Goal: Information Seeking & Learning: Learn about a topic

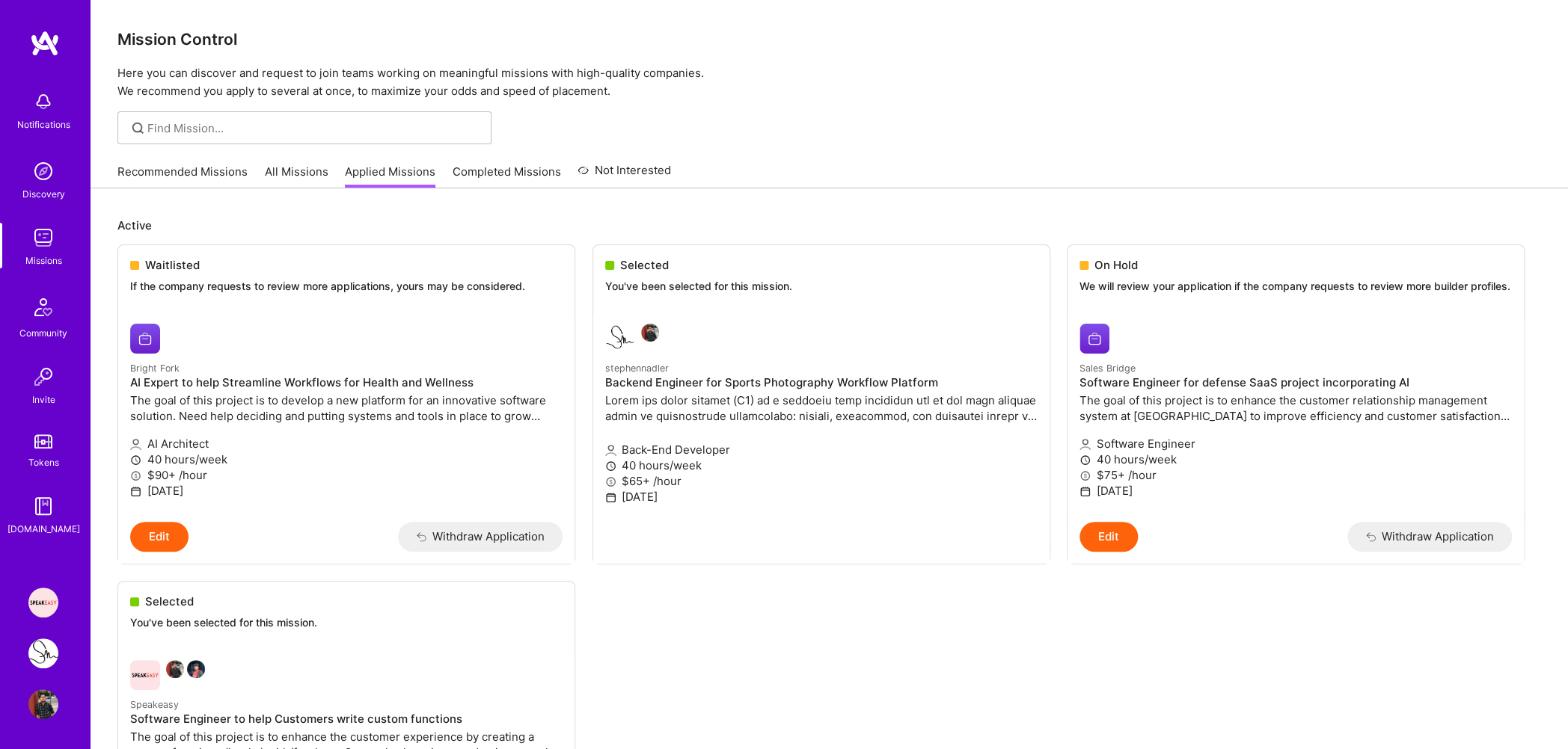
click at [163, 176] on link "Recommended Missions" at bounding box center [182, 176] width 130 height 25
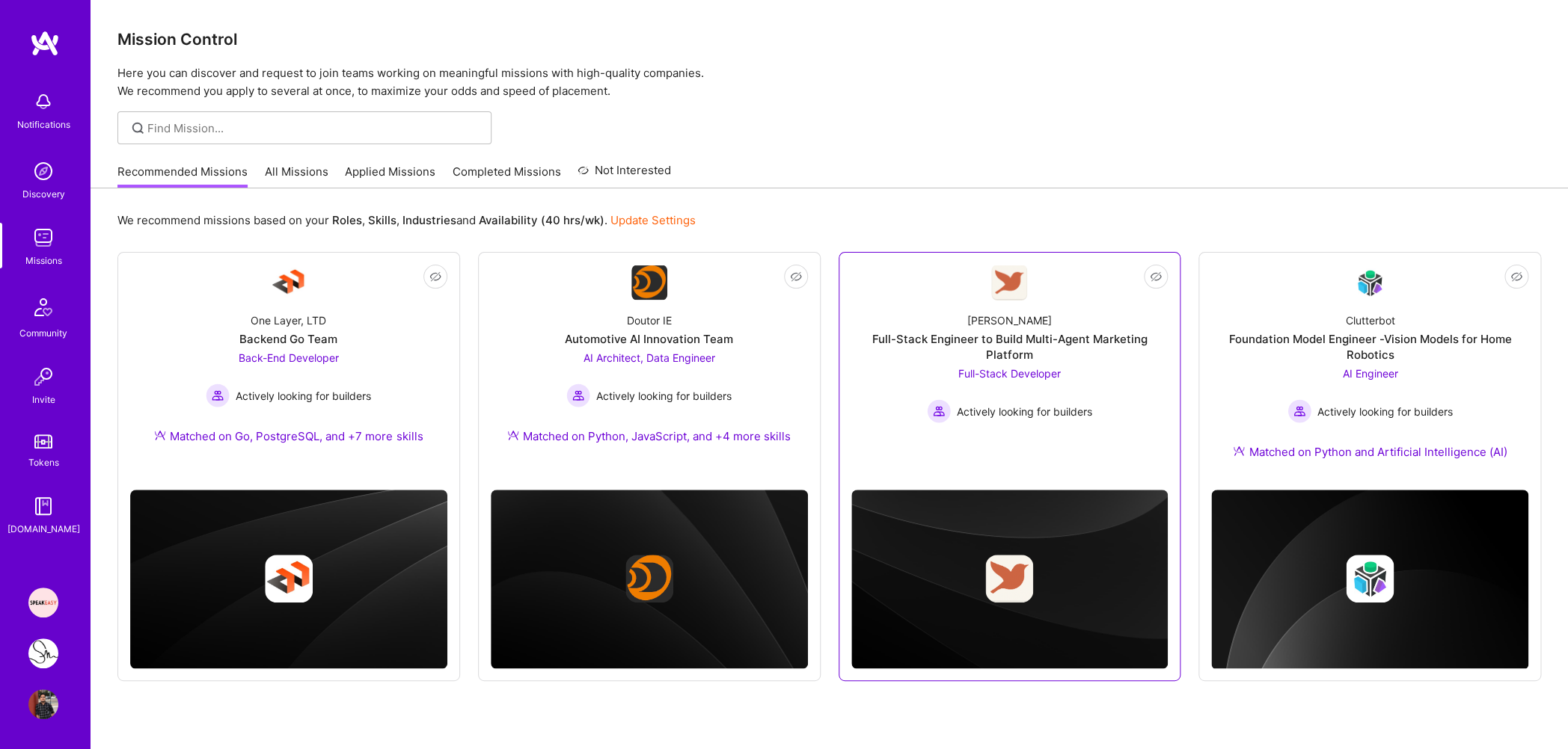
click at [1038, 347] on div "Full-Stack Engineer to Build Multi-Agent Marketing Platform" at bounding box center [1010, 347] width 317 height 31
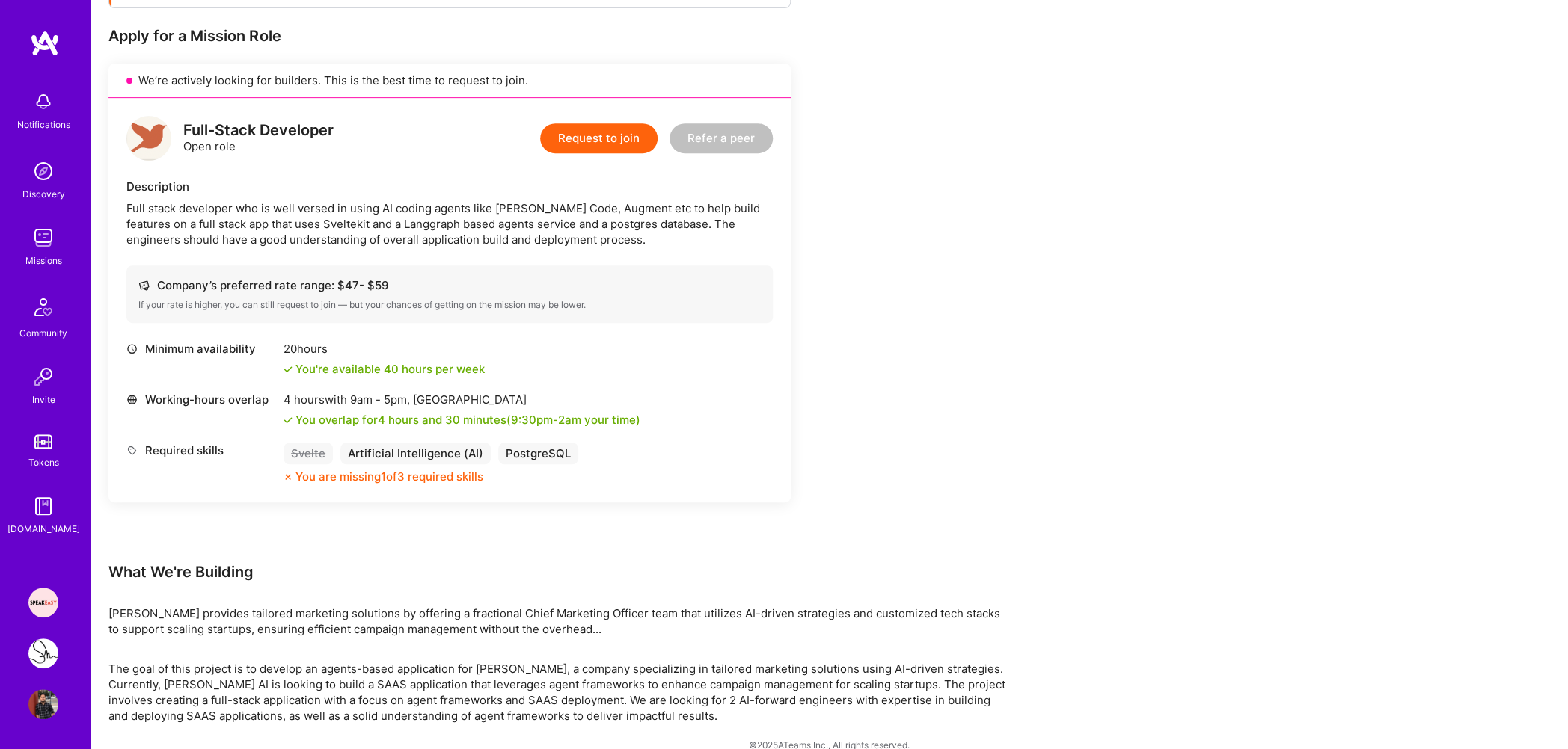
scroll to position [307, 0]
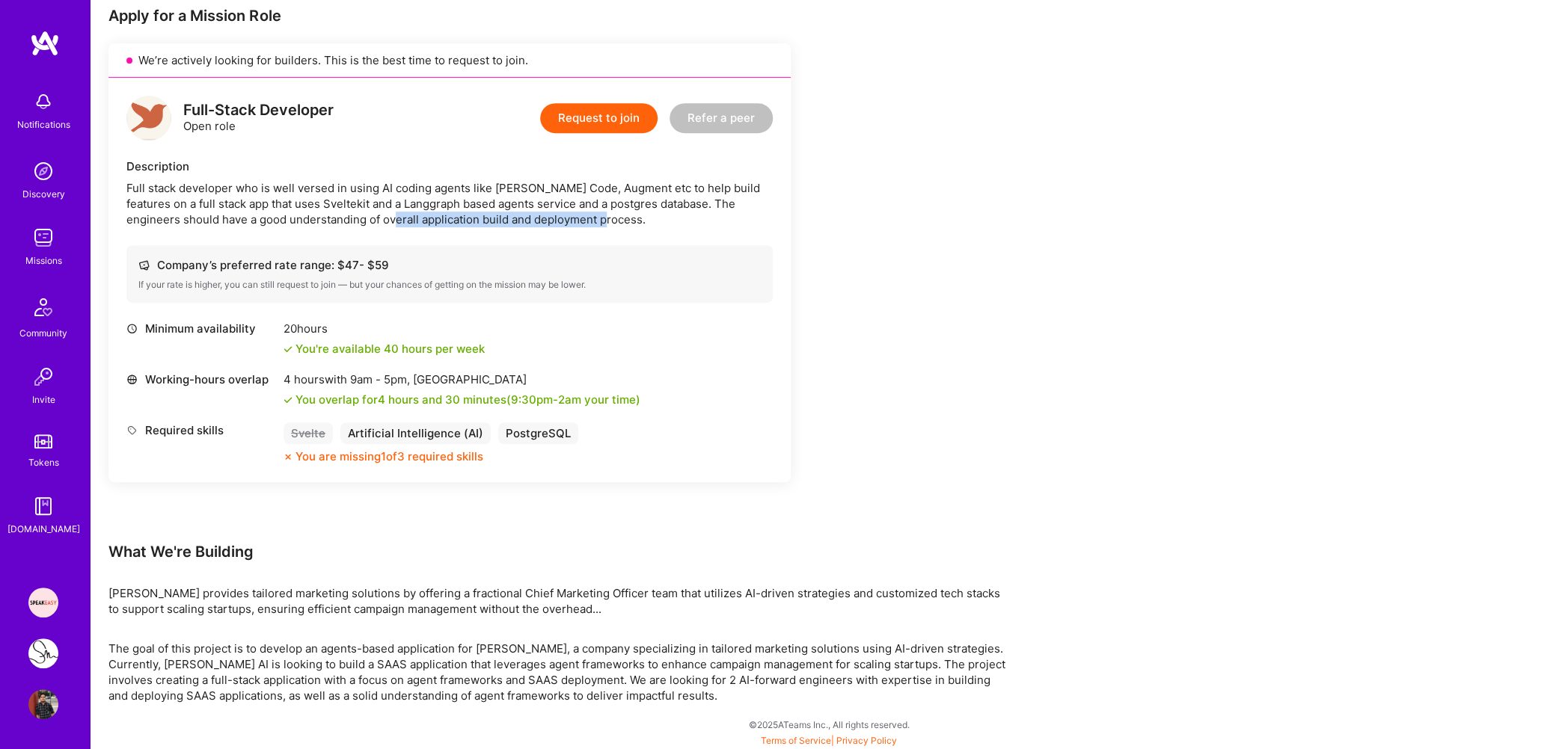
drag, startPoint x: 333, startPoint y: 215, endPoint x: 561, endPoint y: 218, distance: 228.0
click at [561, 218] on div "Full stack developer who is well versed in using AI coding agents like [PERSON_…" at bounding box center [449, 204] width 646 height 47
click at [561, 219] on div "Full stack developer who is well versed in using AI coding agents like [PERSON_…" at bounding box center [449, 204] width 646 height 47
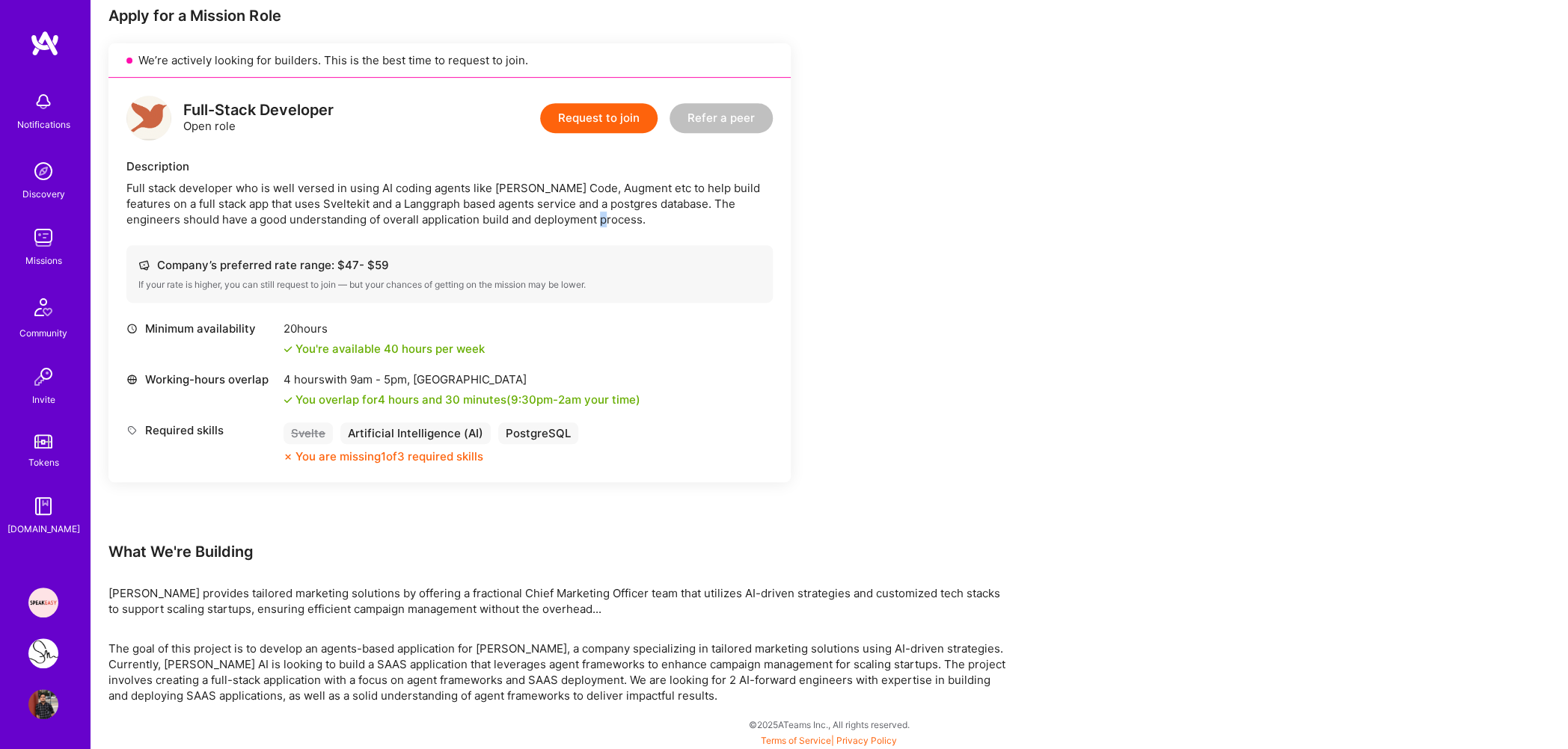
click at [561, 219] on div "Full stack developer who is well versed in using AI coding agents like [PERSON_…" at bounding box center [449, 204] width 646 height 47
click at [561, 218] on div "Full stack developer who is well versed in using AI coding agents like [PERSON_…" at bounding box center [449, 204] width 646 height 47
click at [499, 204] on div "Full stack developer who is well versed in using AI coding agents like [PERSON_…" at bounding box center [449, 204] width 646 height 47
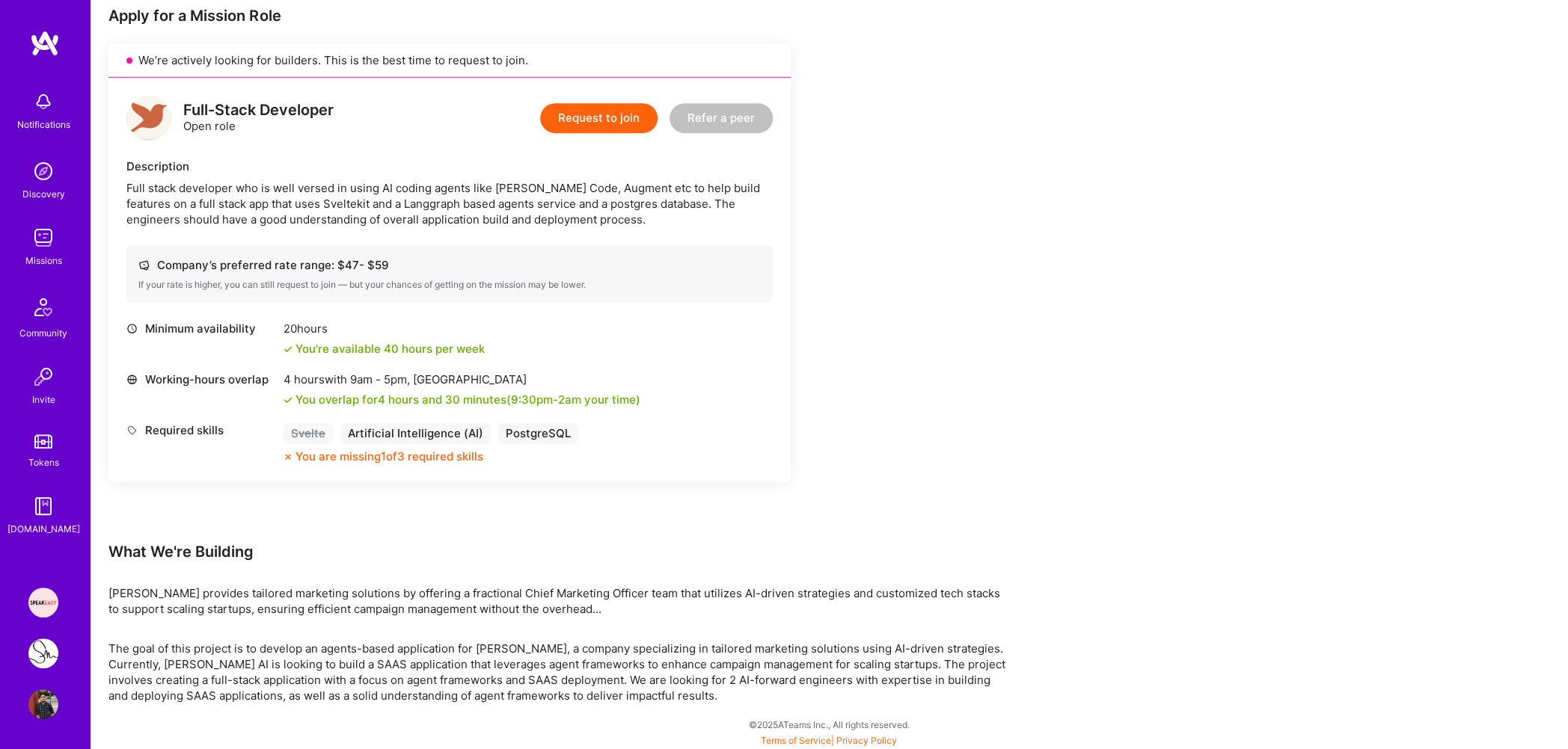
click at [494, 215] on div "Full stack developer who is well versed in using AI coding agents like [PERSON_…" at bounding box center [449, 204] width 646 height 47
click at [268, 202] on div "Full stack developer who is well versed in using AI coding agents like [PERSON_…" at bounding box center [449, 204] width 646 height 47
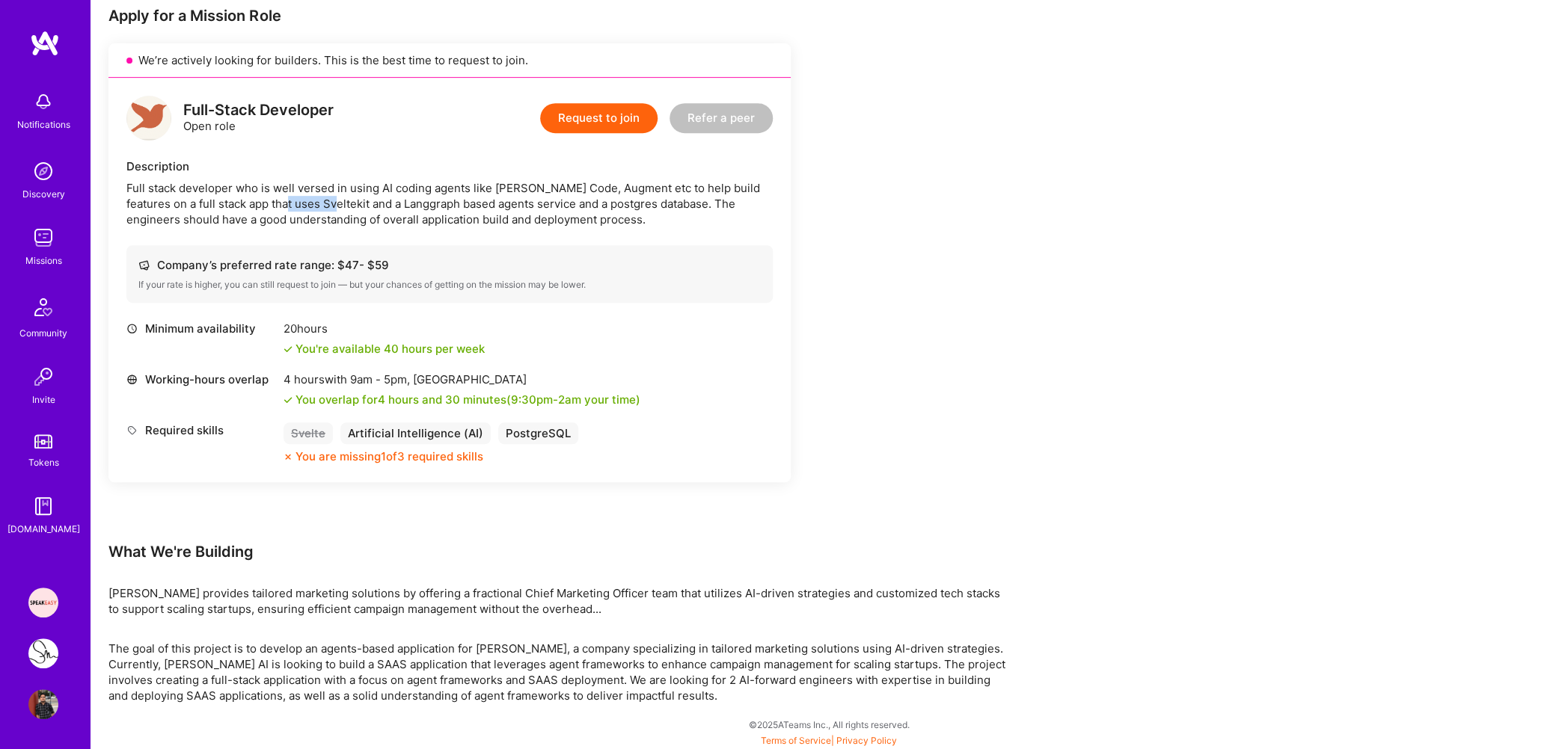
click at [268, 202] on div "Full stack developer who is well versed in using AI coding agents like [PERSON_…" at bounding box center [449, 204] width 646 height 47
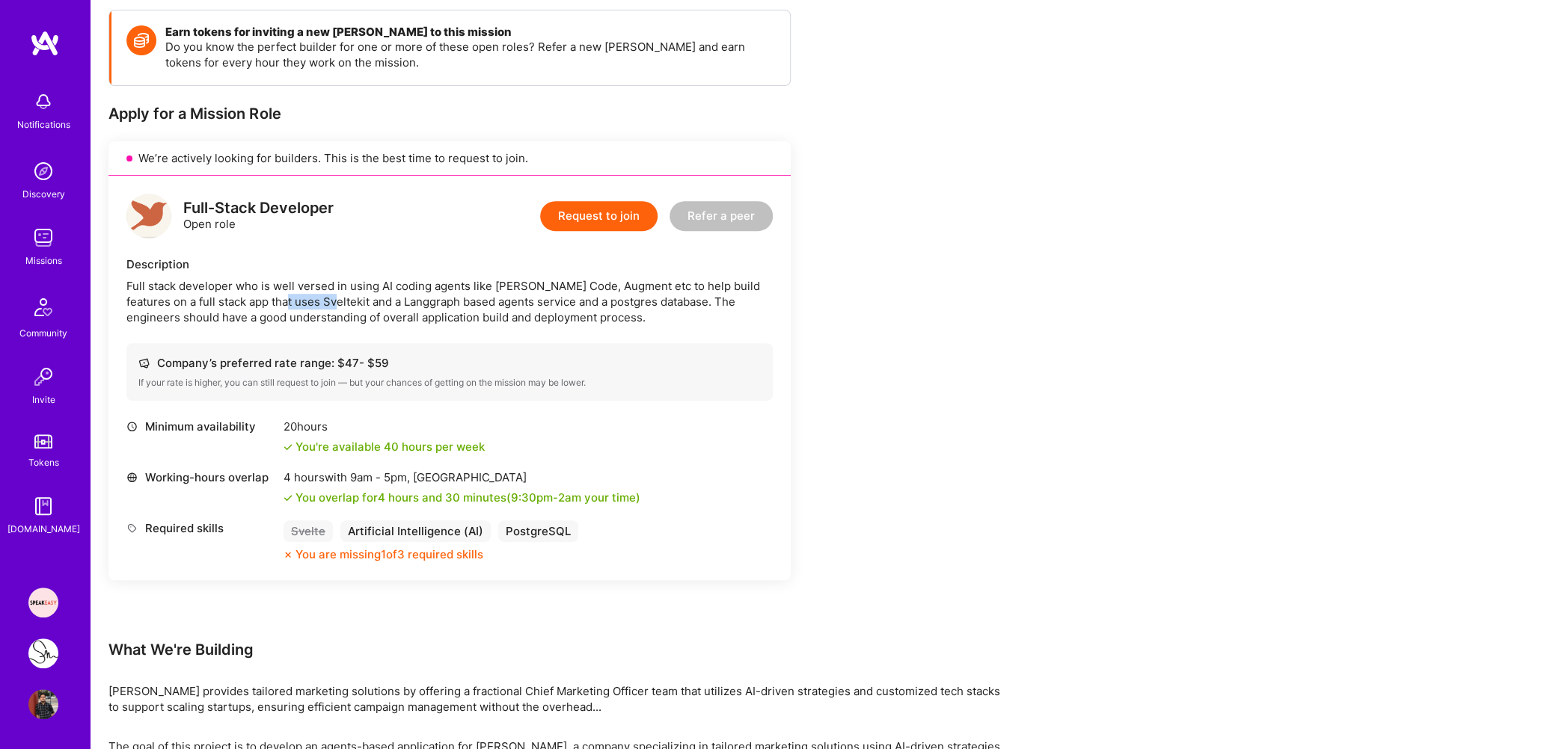
scroll to position [241, 0]
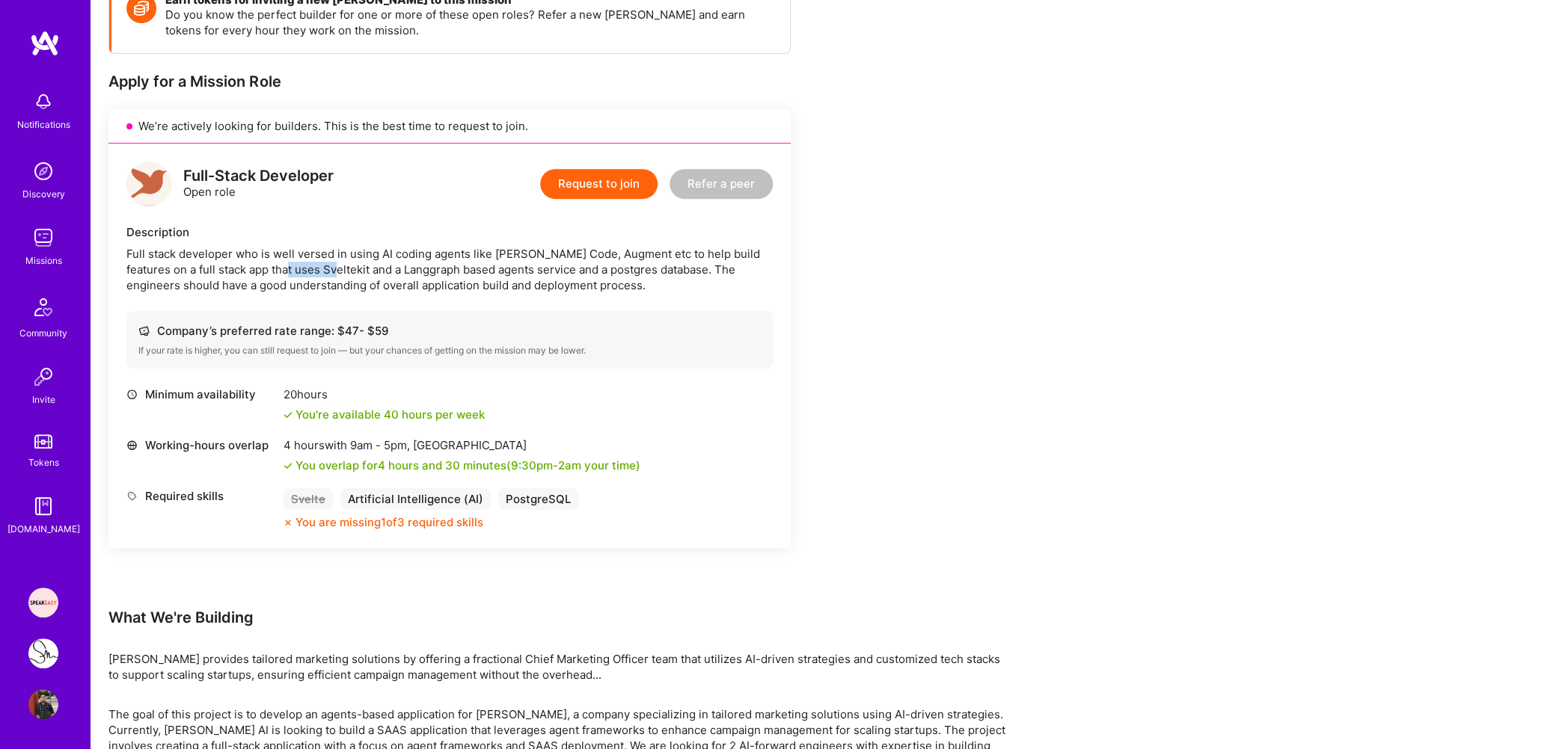
click at [354, 438] on span "9am - 5pm ," at bounding box center [380, 446] width 65 height 14
click at [315, 394] on div "20 hours" at bounding box center [384, 394] width 201 height 16
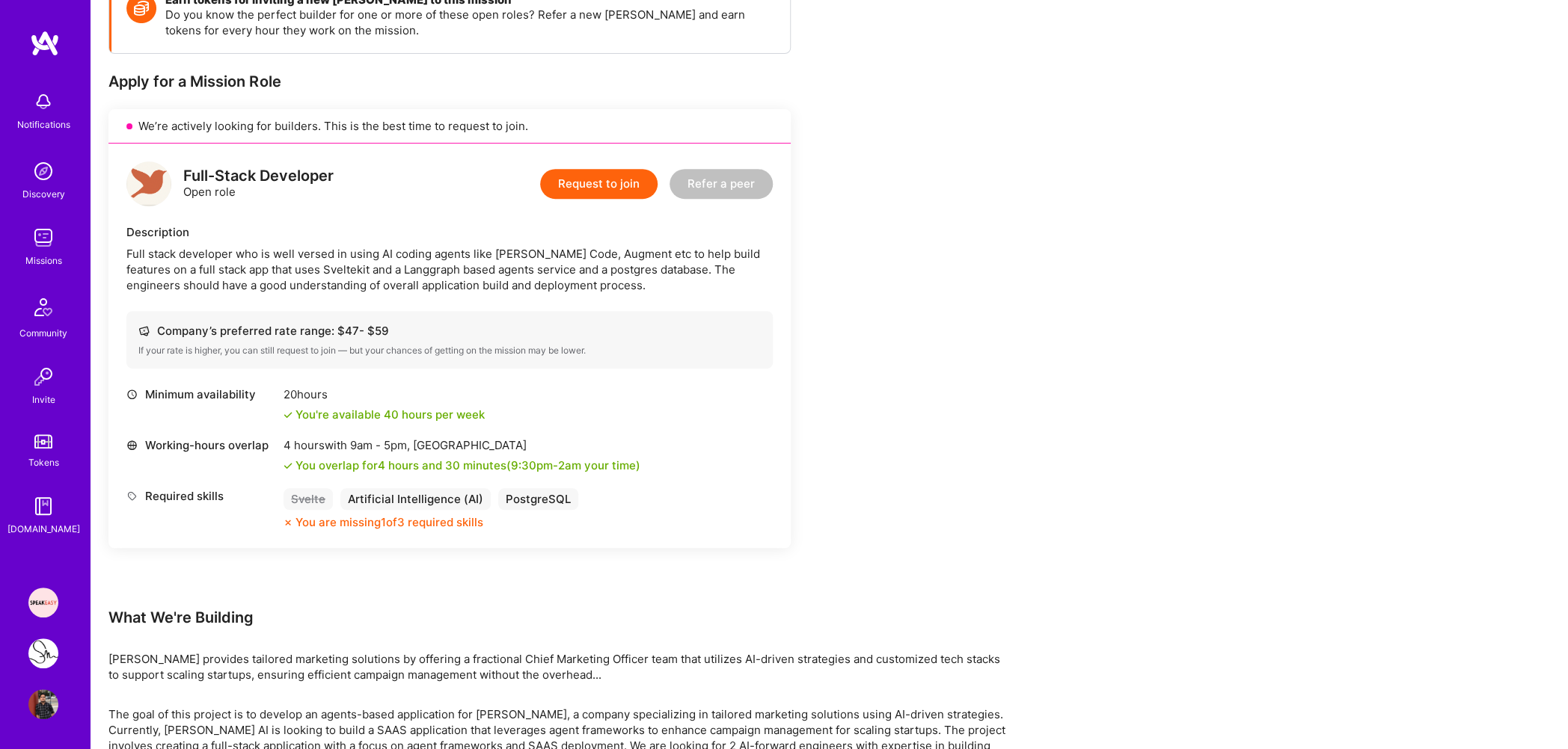
click at [315, 394] on div "20 hours" at bounding box center [384, 394] width 201 height 16
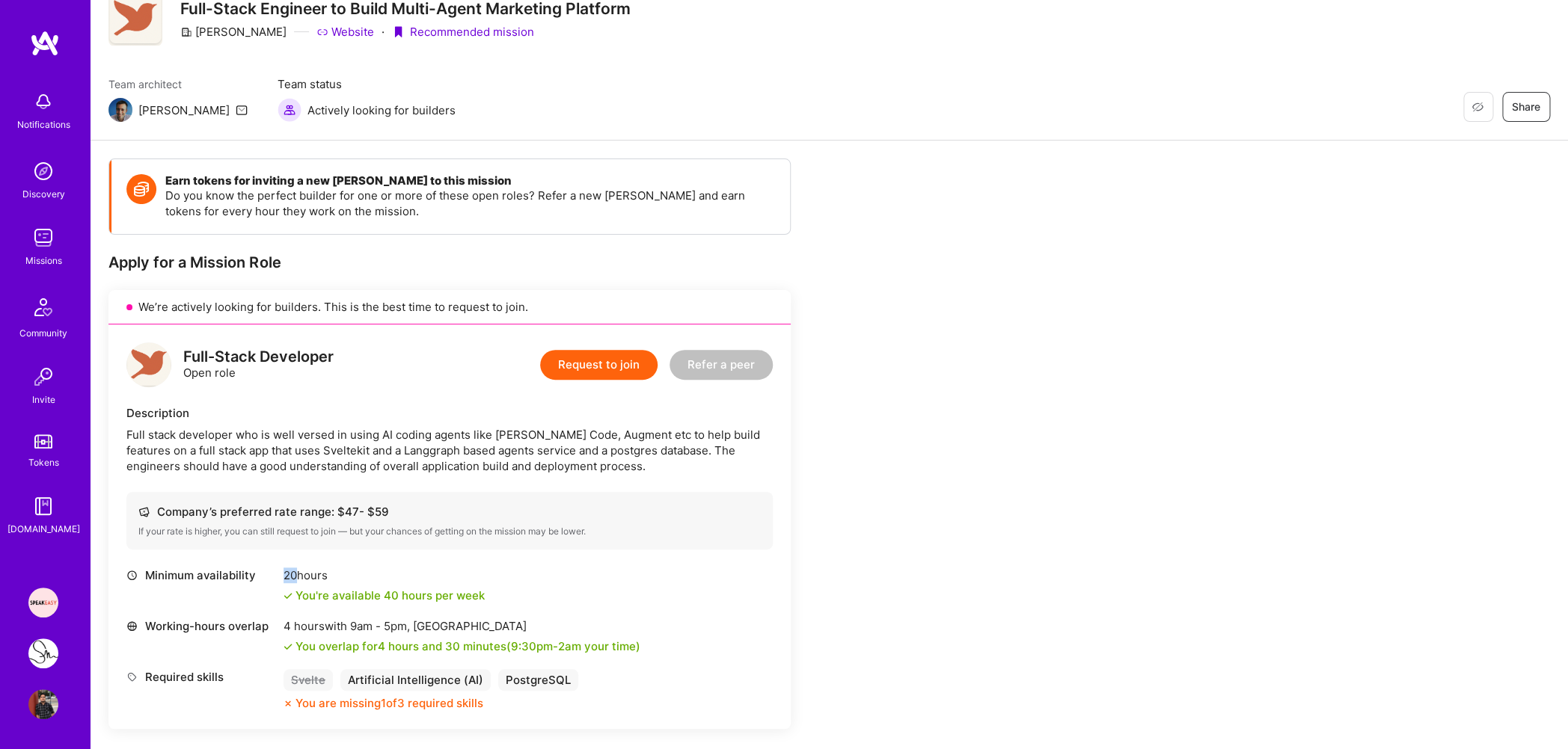
scroll to position [0, 0]
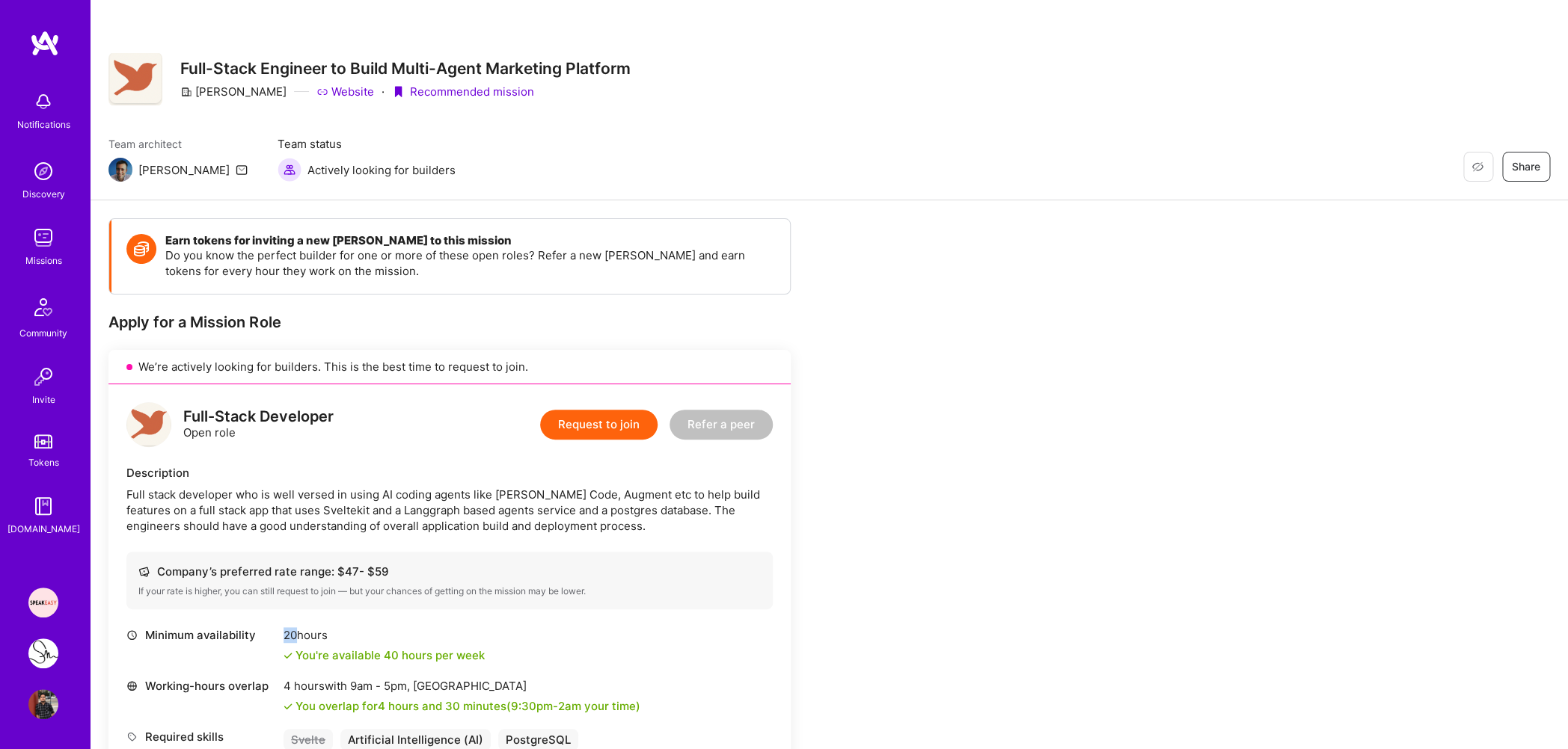
click at [41, 254] on div "Missions" at bounding box center [44, 261] width 37 height 16
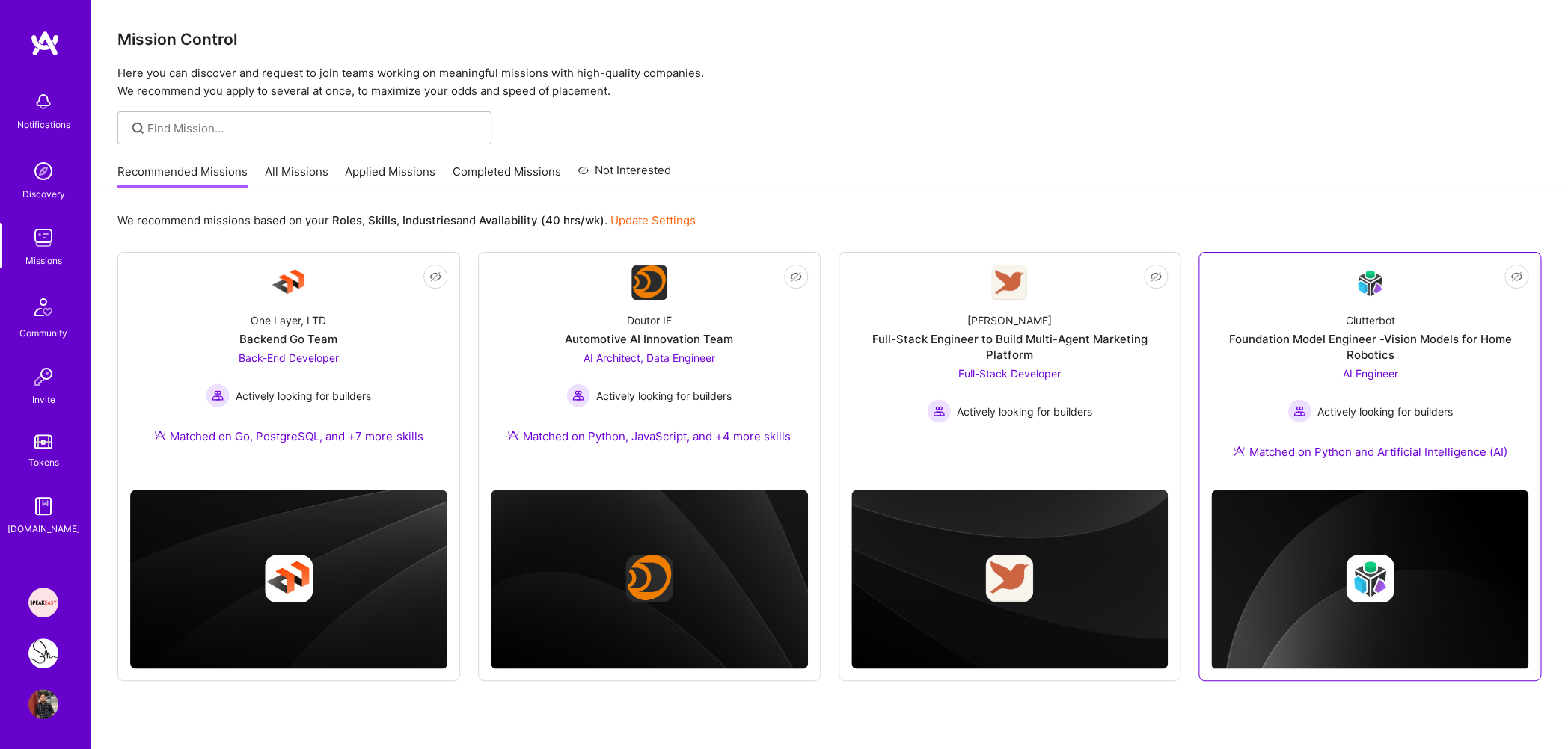
click at [1386, 353] on div "Foundation Model Engineer -Vision Models for Home Robotics" at bounding box center [1369, 347] width 317 height 31
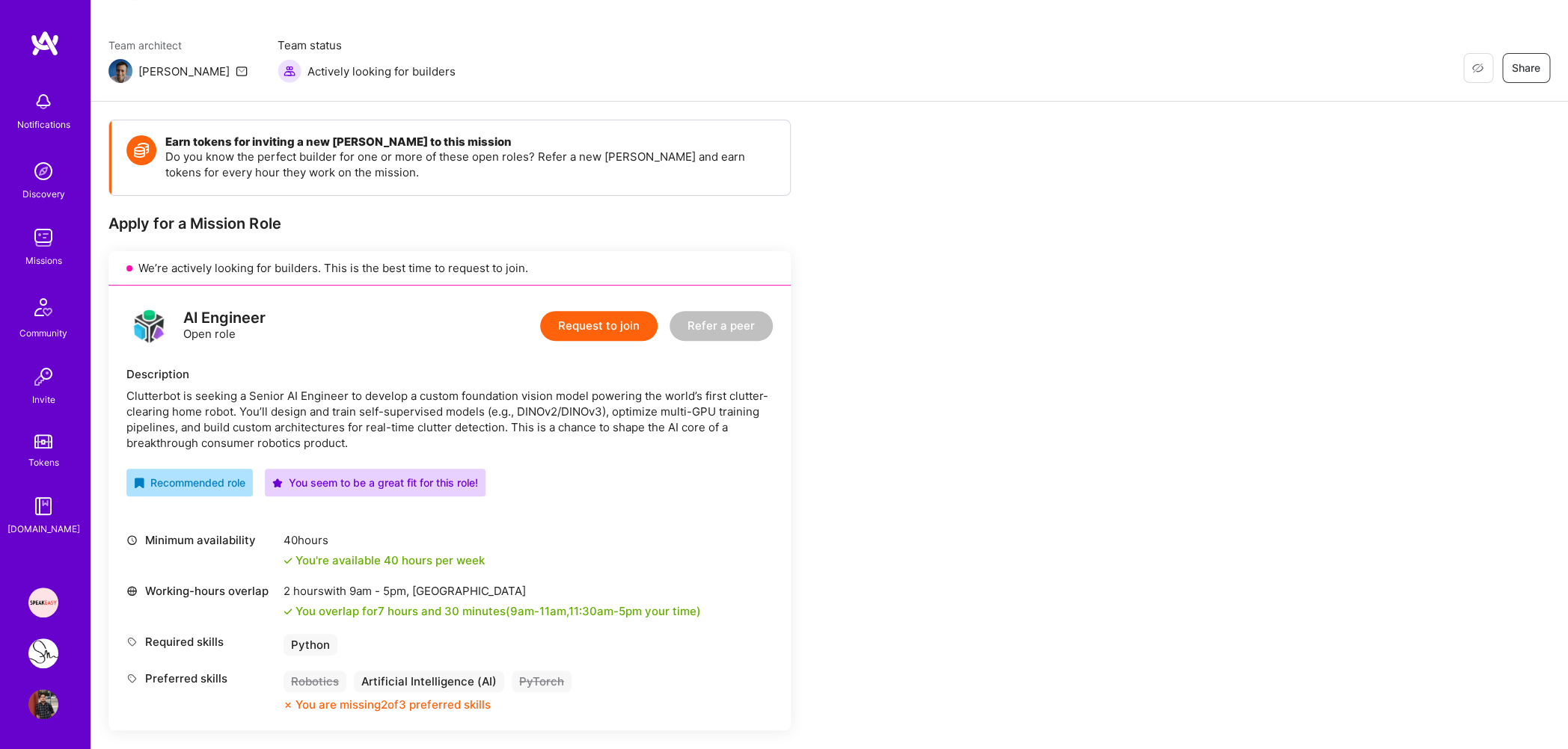
scroll to position [127, 0]
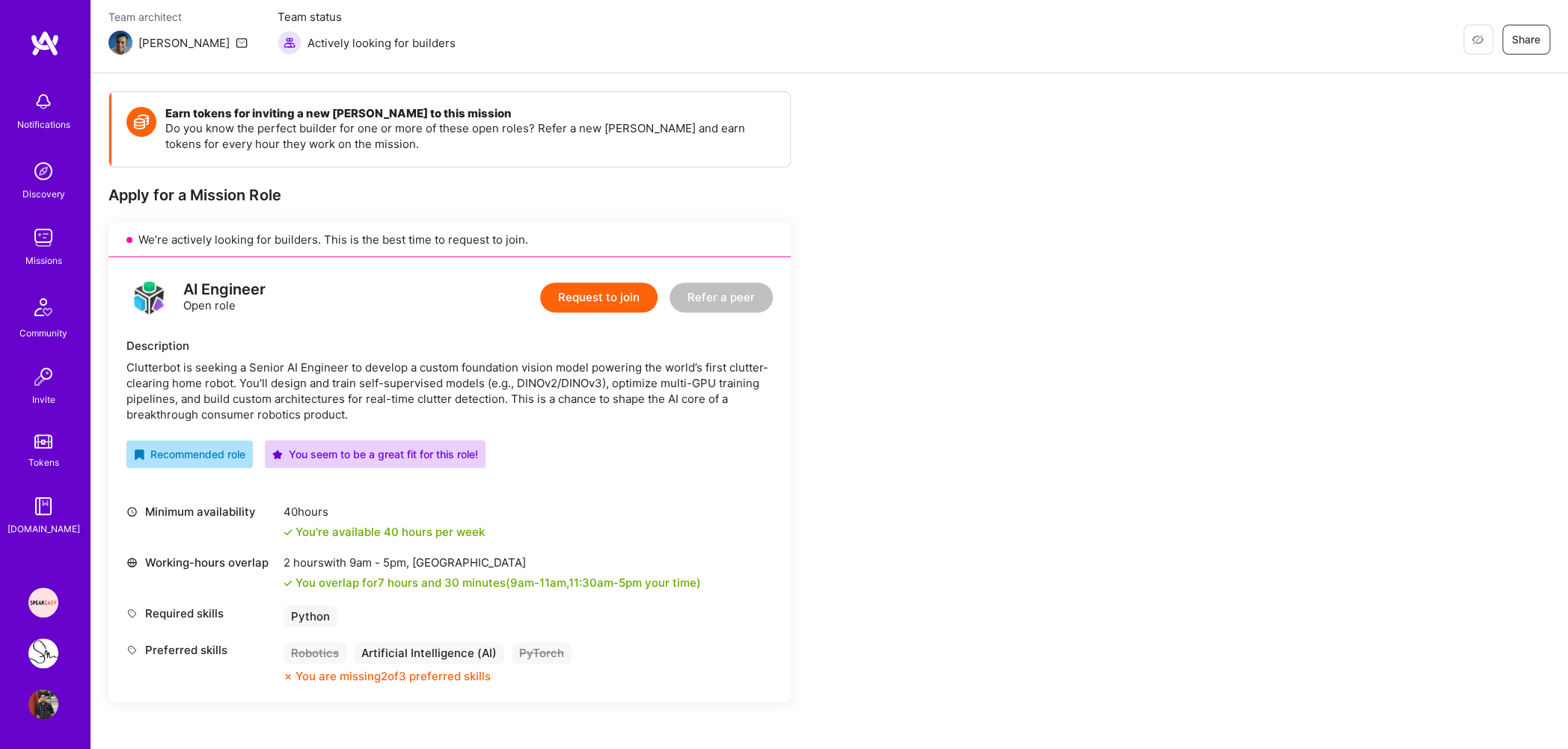
click at [283, 418] on div "Clutterbot is seeking a Senior AI Engineer to develop a custom foundation visio…" at bounding box center [449, 390] width 646 height 63
click at [310, 398] on div "Clutterbot is seeking a Senior AI Engineer to develop a custom foundation visio…" at bounding box center [449, 390] width 646 height 63
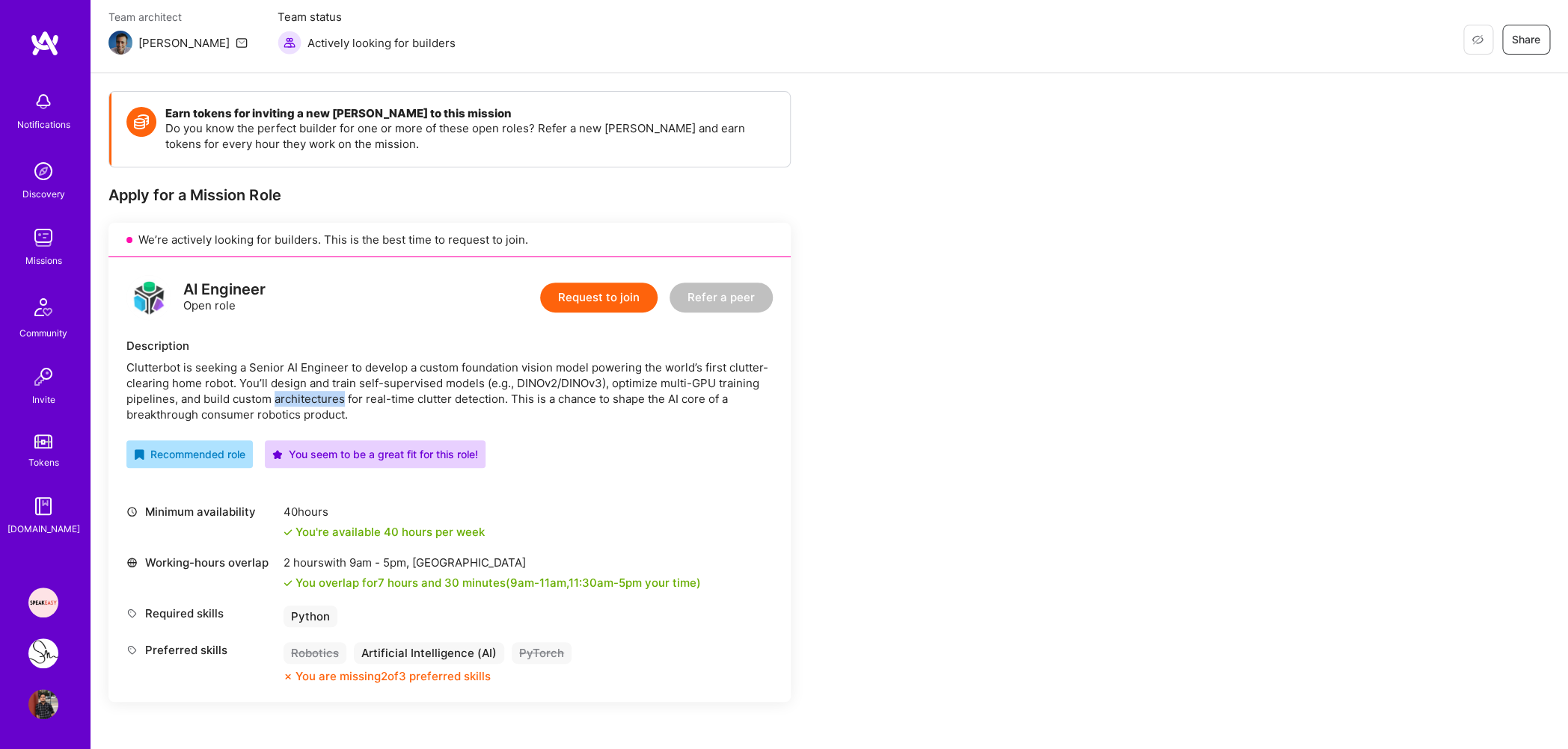
click at [310, 398] on div "Clutterbot is seeking a Senior AI Engineer to develop a custom foundation visio…" at bounding box center [449, 390] width 646 height 63
click at [42, 236] on img at bounding box center [43, 237] width 30 height 30
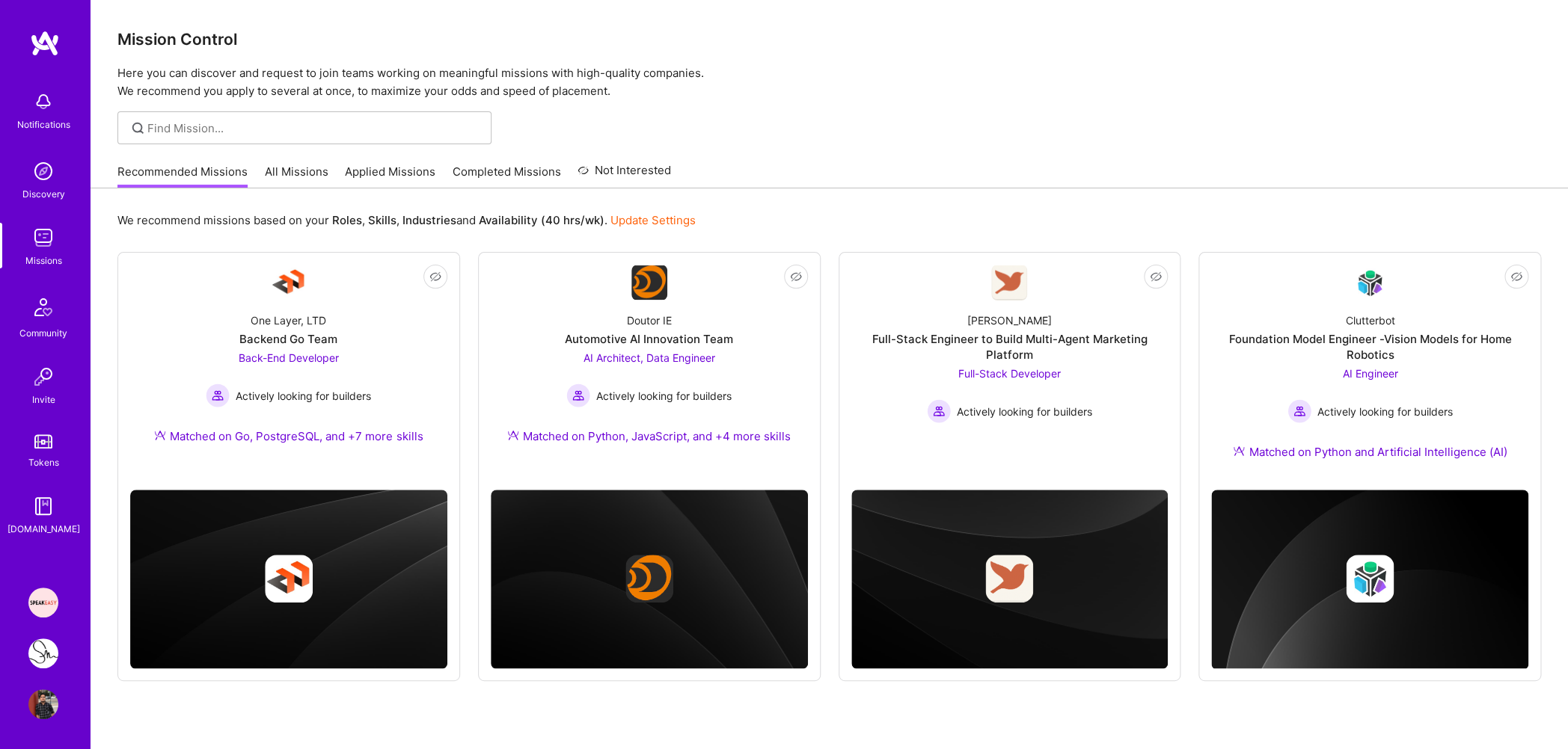
click at [382, 171] on link "Applied Missions" at bounding box center [390, 176] width 90 height 25
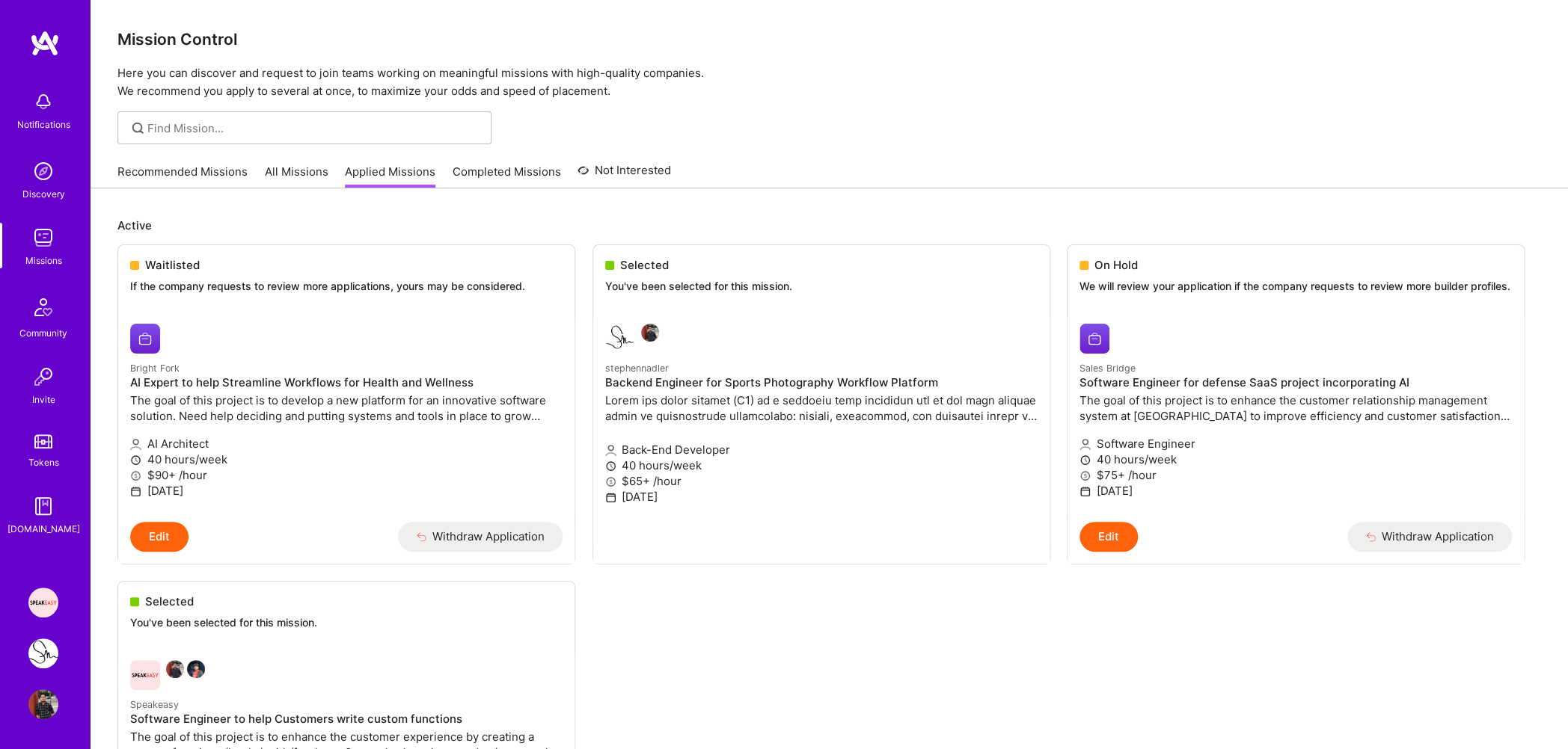
click at [491, 171] on link "Completed Missions" at bounding box center [507, 176] width 109 height 25
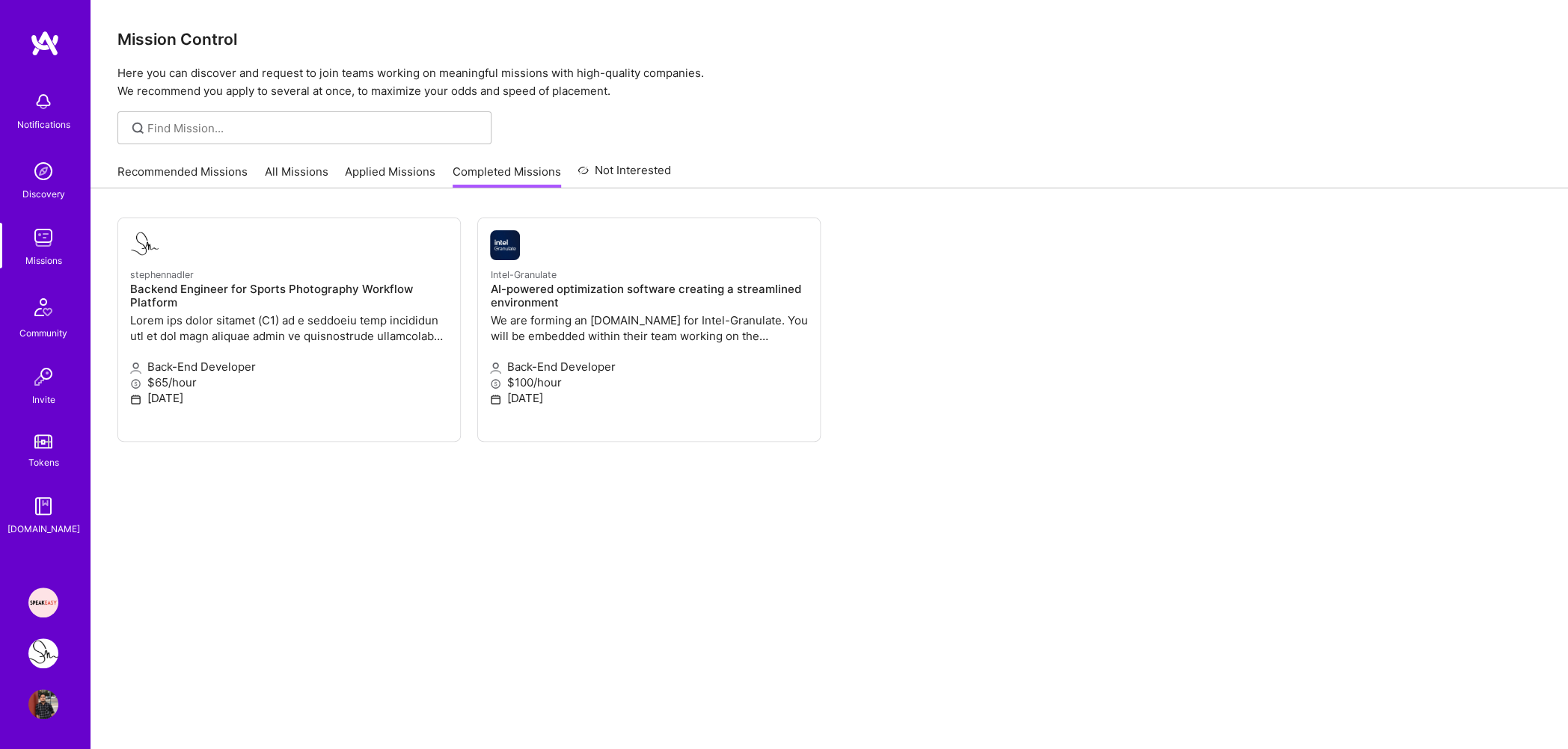
click at [42, 651] on img at bounding box center [43, 653] width 30 height 30
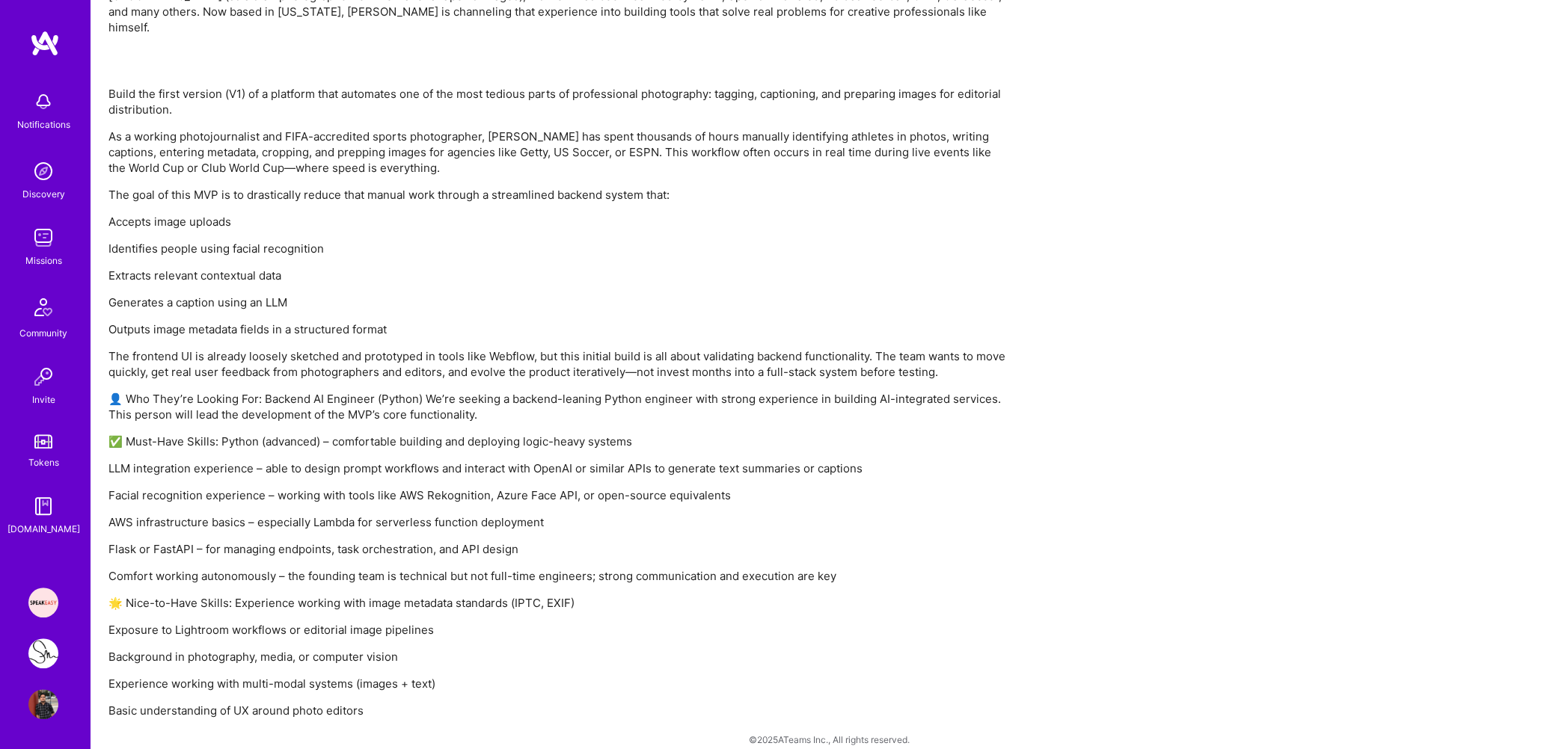
scroll to position [141, 0]
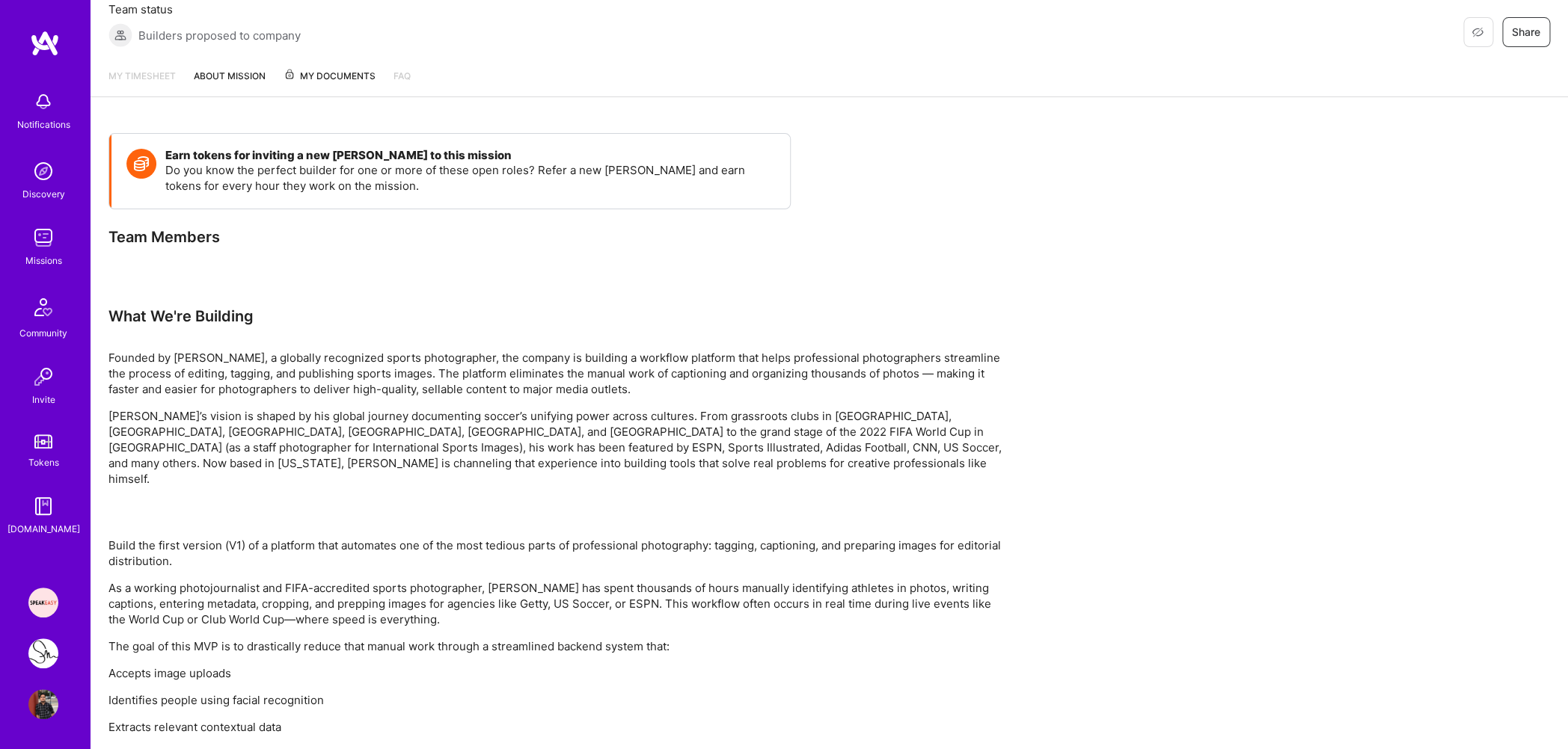
click at [48, 600] on img at bounding box center [43, 602] width 30 height 30
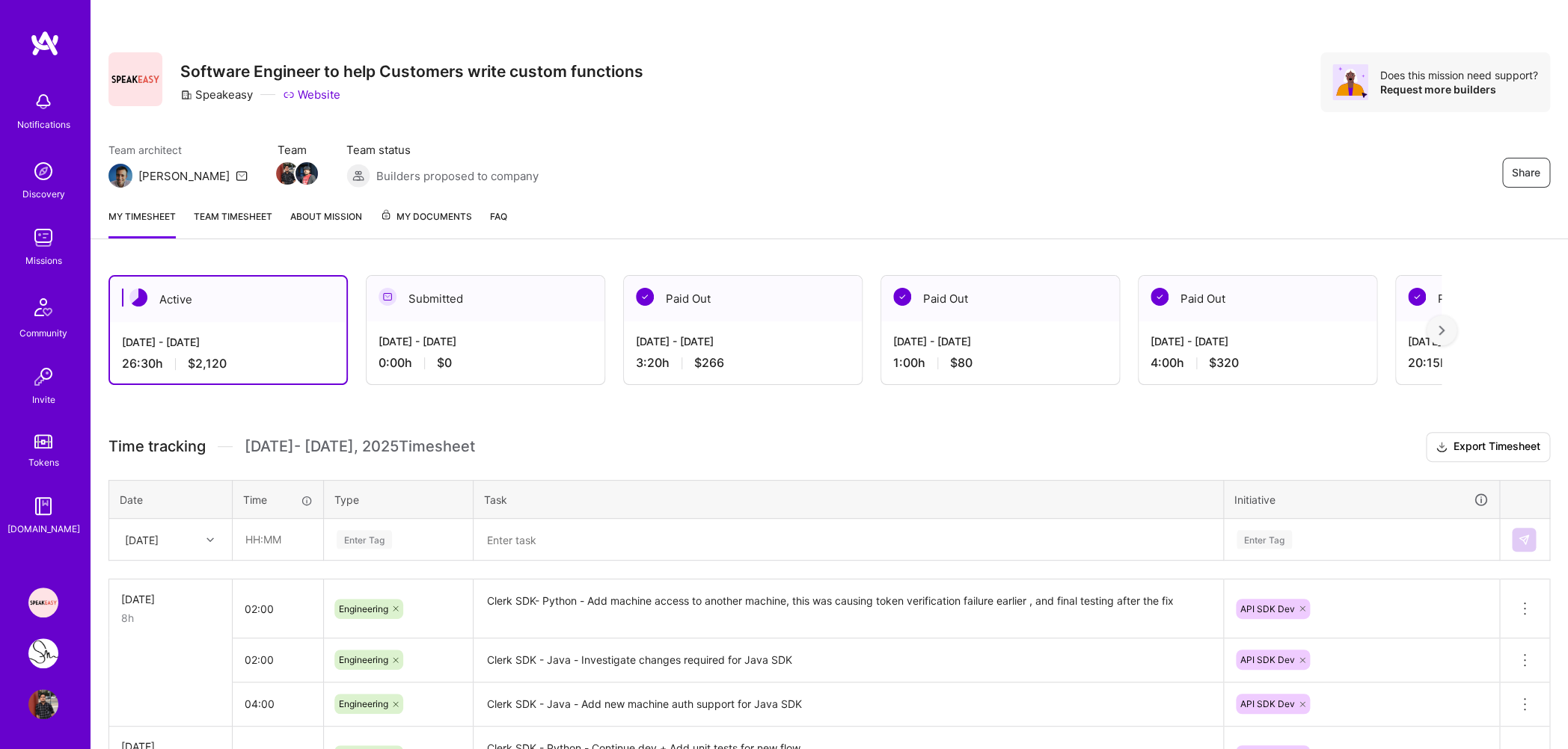
scroll to position [197, 0]
